Goal: Check status: Check status

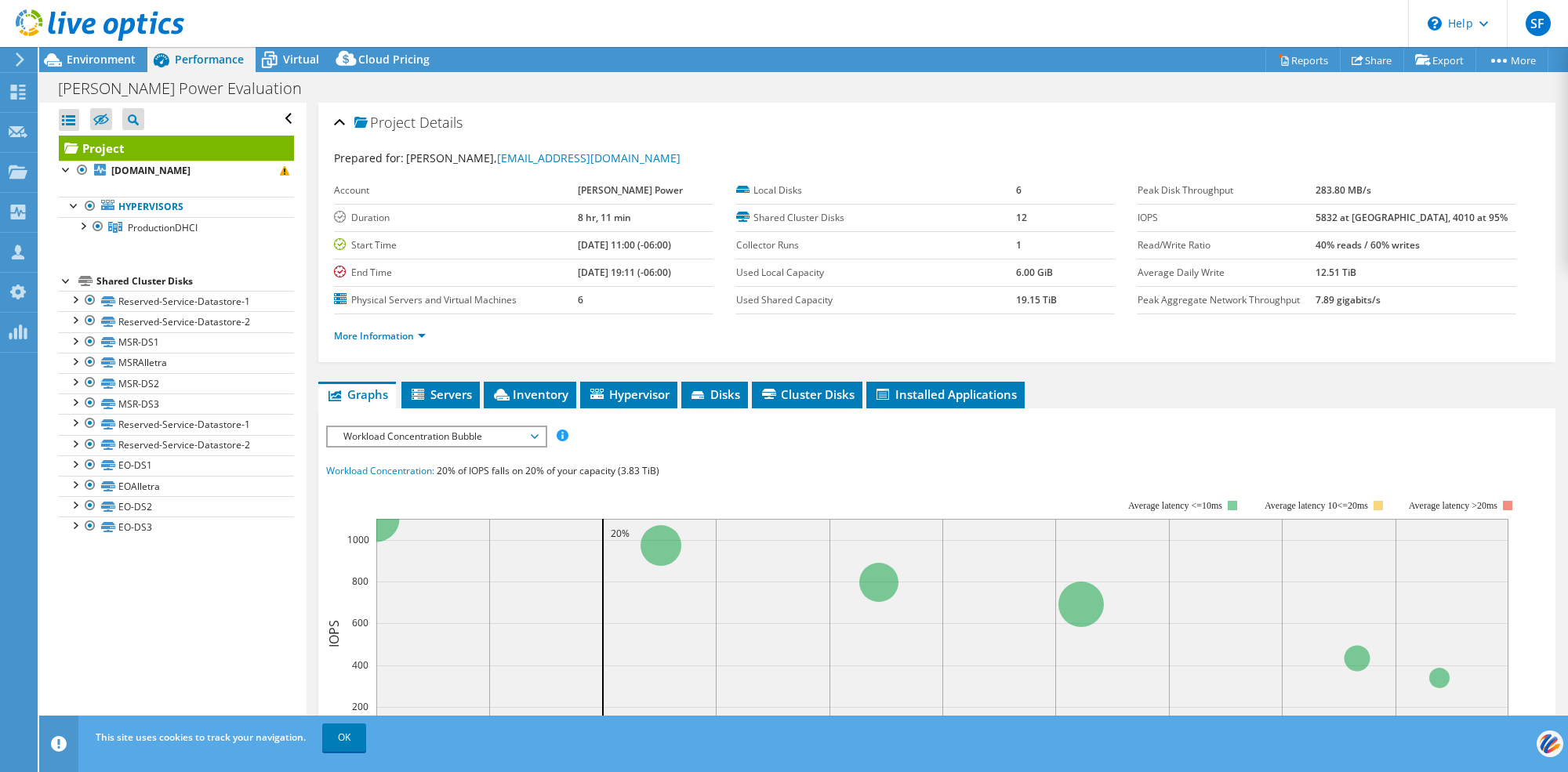
select select "USD"
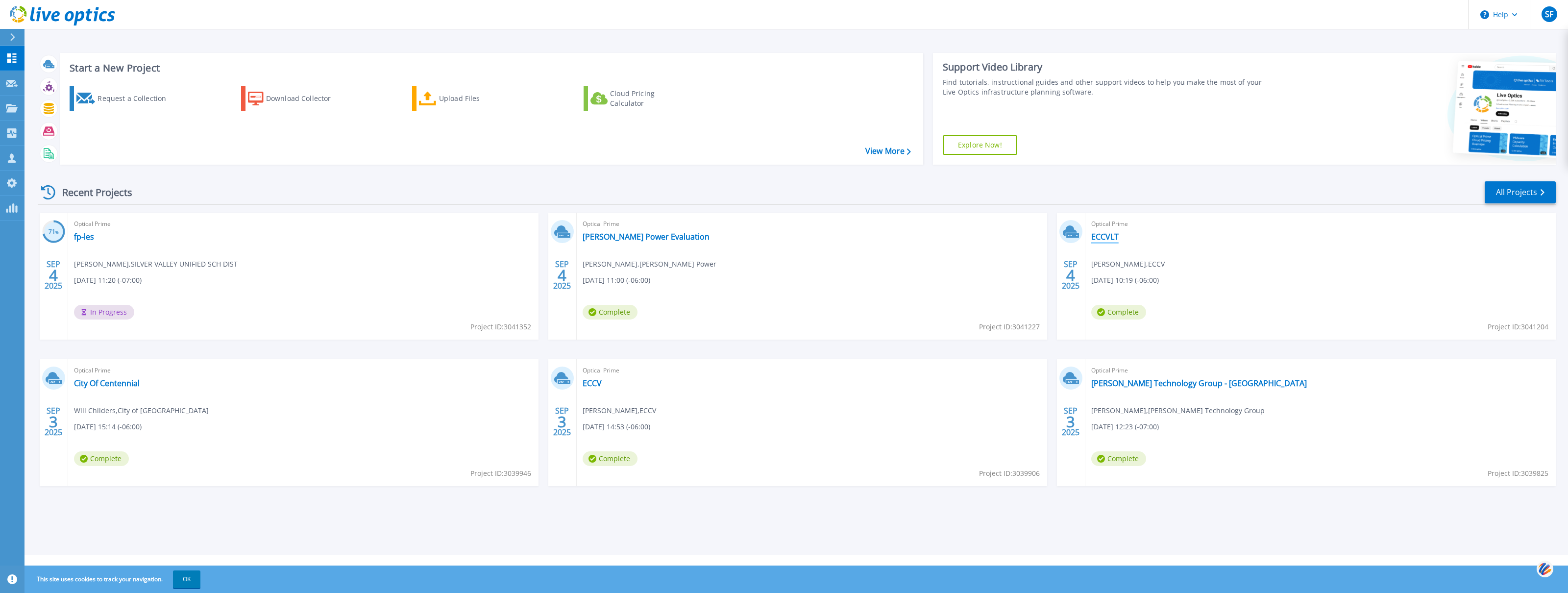
click at [1102, 236] on link "ECCVLT" at bounding box center [1105, 237] width 27 height 10
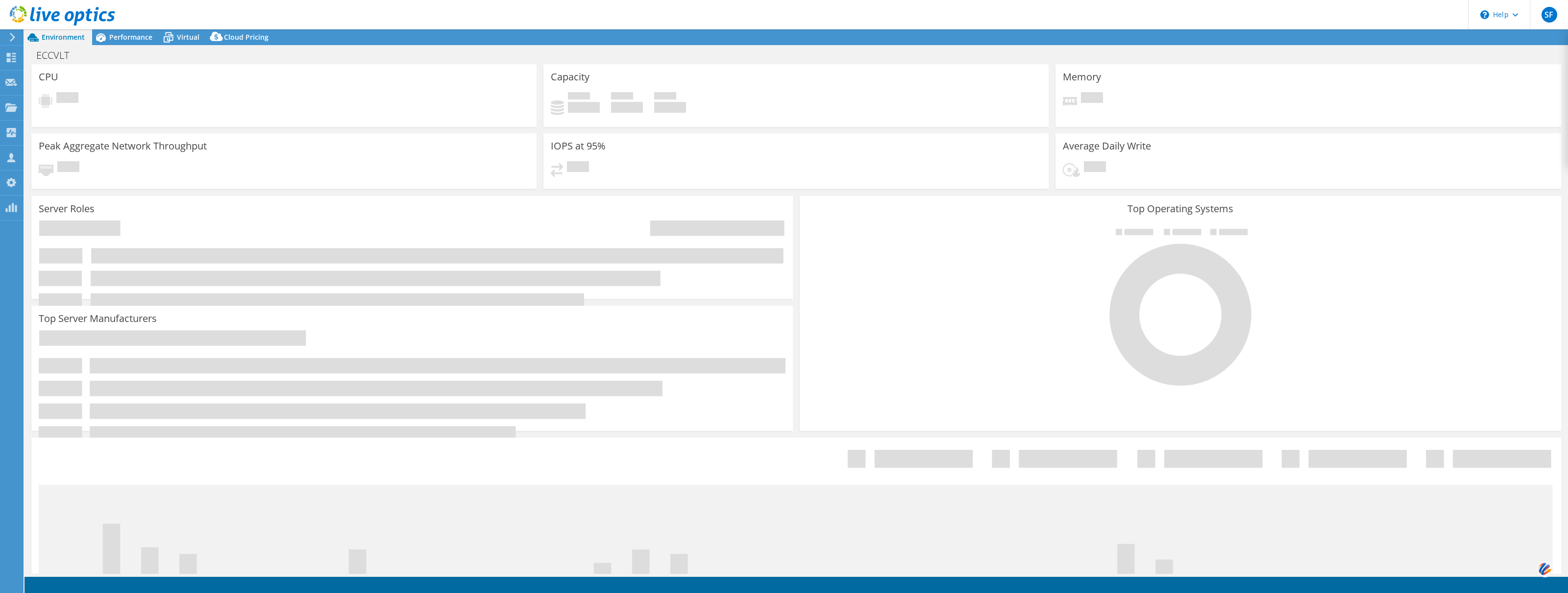
select select "USD"
